Goal: Transaction & Acquisition: Obtain resource

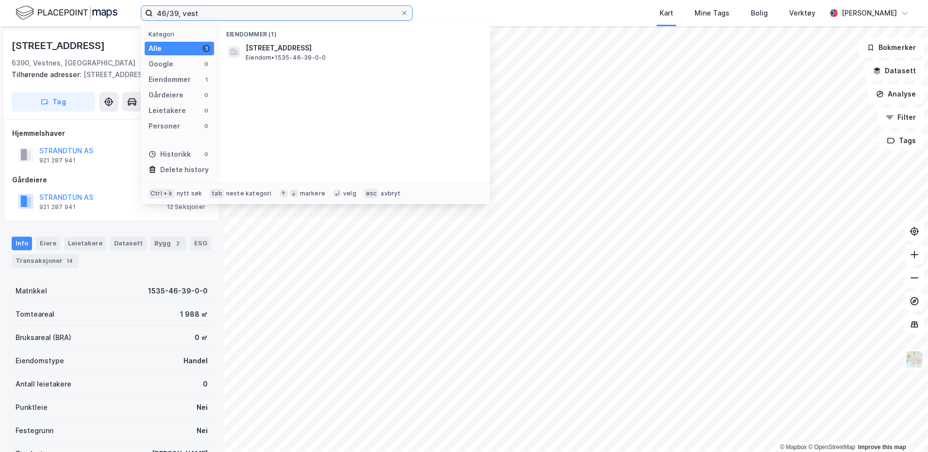
drag, startPoint x: 217, startPoint y: 13, endPoint x: 125, endPoint y: 16, distance: 92.3
click at [125, 16] on div "46/39, vest Kategori Alle 1 Google 0 Eiendommer 1 Gårdeiere 0 Leietakere 0 Pers…" at bounding box center [464, 13] width 928 height 26
type input "415/265/0/116"
click at [281, 64] on div "Eiendommer (1) [STREET_ADDRESS] • 5001-415-265-0-116" at bounding box center [354, 103] width 272 height 160
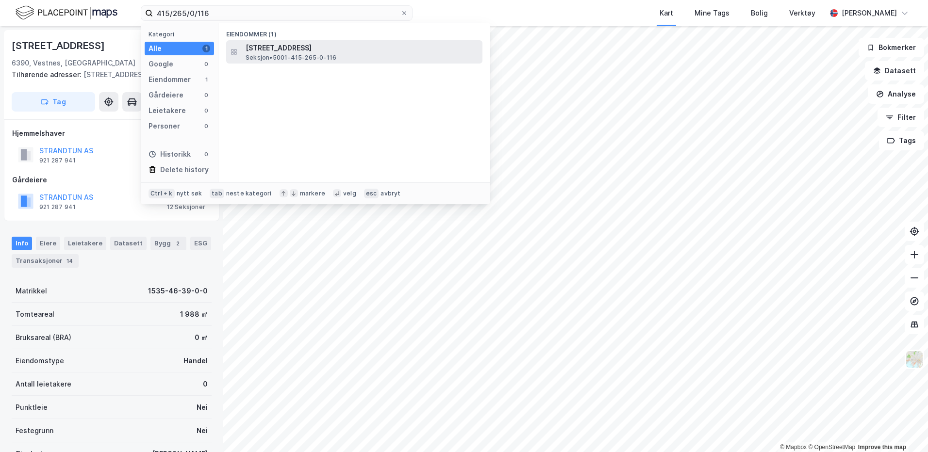
click at [281, 56] on span "Seksjon • 5001-415-265-0-116" at bounding box center [291, 58] width 91 height 8
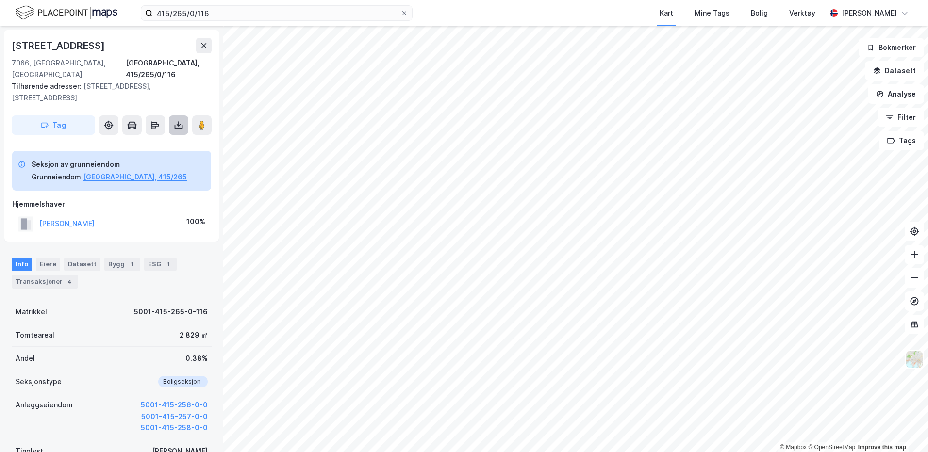
click at [177, 120] on icon at bounding box center [179, 125] width 10 height 10
click at [147, 141] on div "Last ned grunnbok" at bounding box center [130, 145] width 56 height 8
